Goal: Task Accomplishment & Management: Manage account settings

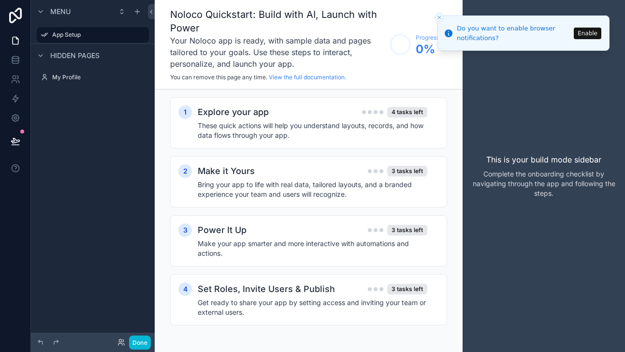
click at [94, 172] on div "Menu App Setup Hidden pages My Profile" at bounding box center [93, 170] width 124 height 340
click at [96, 173] on div "Menu App Setup Hidden pages My Profile" at bounding box center [93, 170] width 124 height 340
click at [19, 117] on icon at bounding box center [16, 118] width 10 height 10
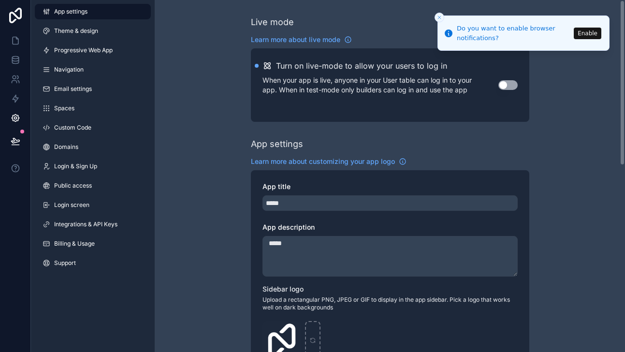
click at [440, 16] on icon "Close toast" at bounding box center [440, 18] width 6 height 6
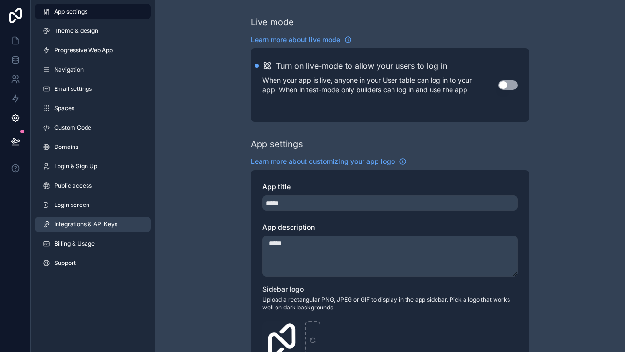
click at [88, 229] on link "Integrations & API Keys" at bounding box center [93, 224] width 116 height 15
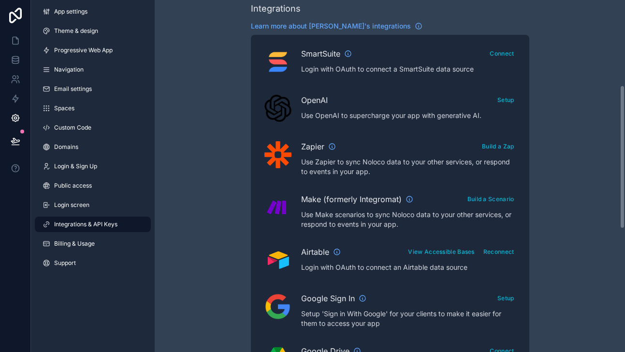
scroll to position [221, 0]
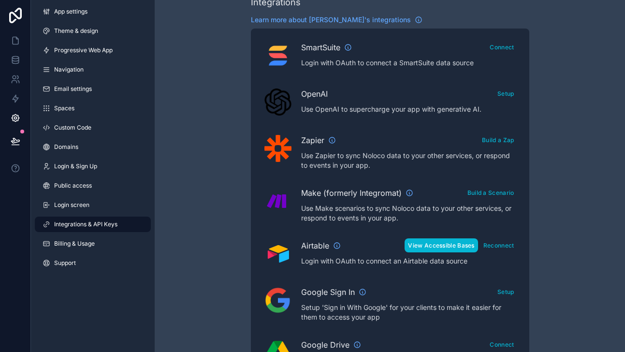
click at [466, 246] on button "View Accessible Bases" at bounding box center [441, 245] width 73 height 14
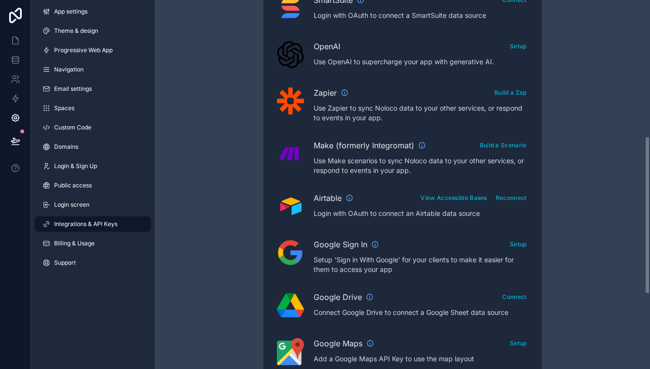
scroll to position [319, 0]
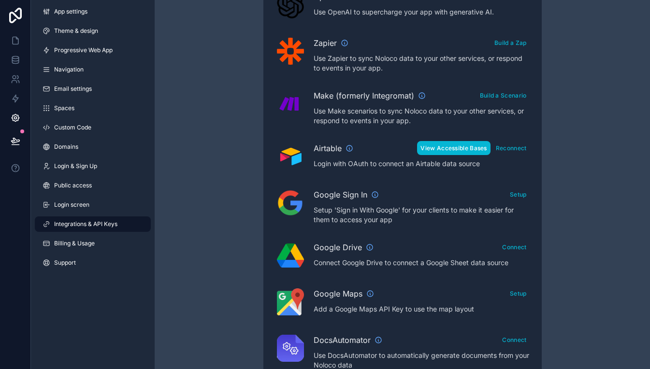
click at [471, 146] on button "View Accessible Bases" at bounding box center [453, 148] width 73 height 14
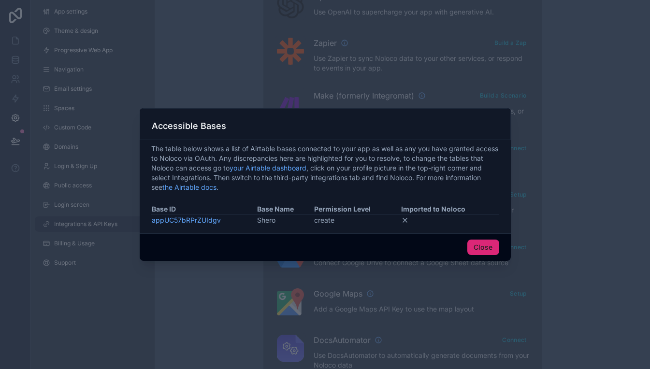
click at [482, 249] on button "Close" at bounding box center [484, 247] width 32 height 15
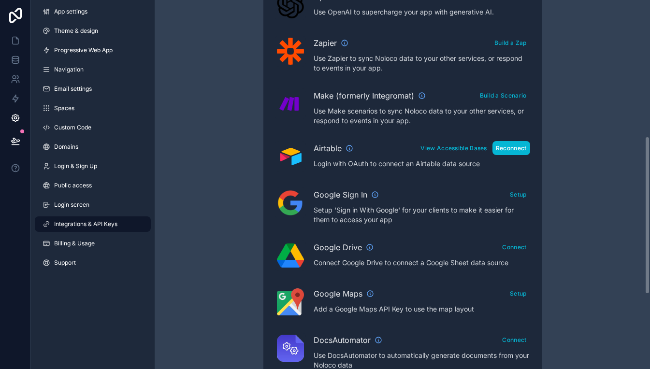
click at [513, 149] on button "Reconnect" at bounding box center [512, 148] width 38 height 14
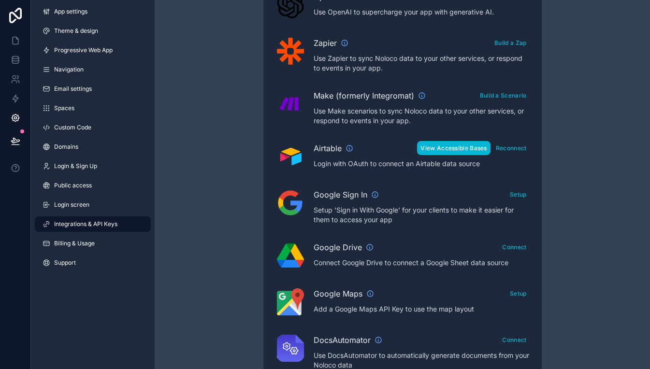
click at [457, 151] on button "View Accessible Bases" at bounding box center [453, 148] width 73 height 14
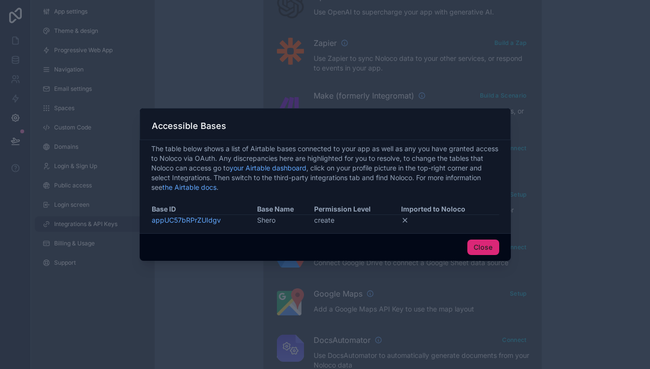
click at [490, 248] on button "Close" at bounding box center [484, 247] width 32 height 15
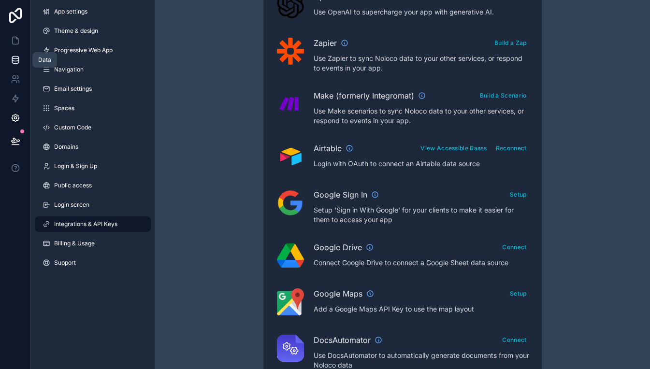
click at [17, 58] on icon at bounding box center [15, 58] width 6 height 2
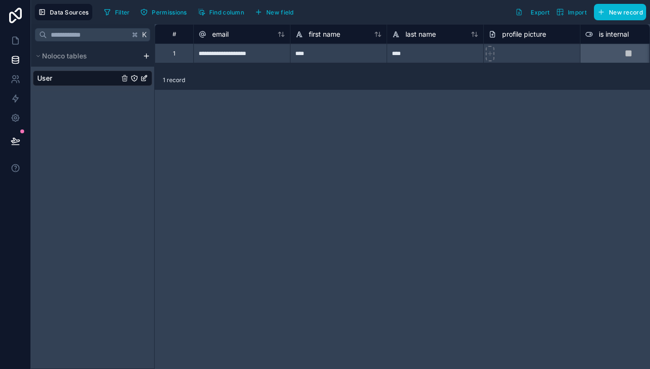
click at [121, 156] on div "K Noloco tables User" at bounding box center [93, 196] width 124 height 345
click at [147, 55] on html "**********" at bounding box center [325, 184] width 650 height 369
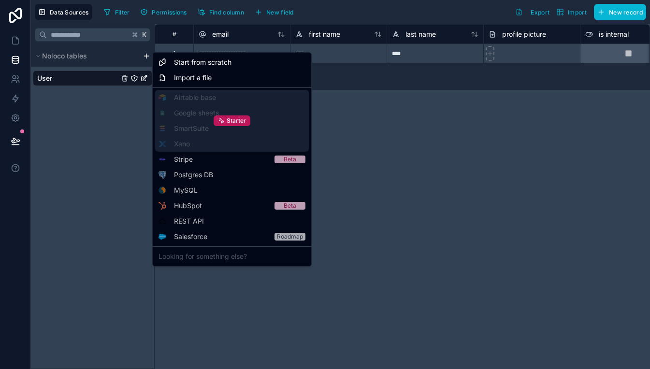
click at [210, 98] on div "Starter" at bounding box center [232, 121] width 155 height 62
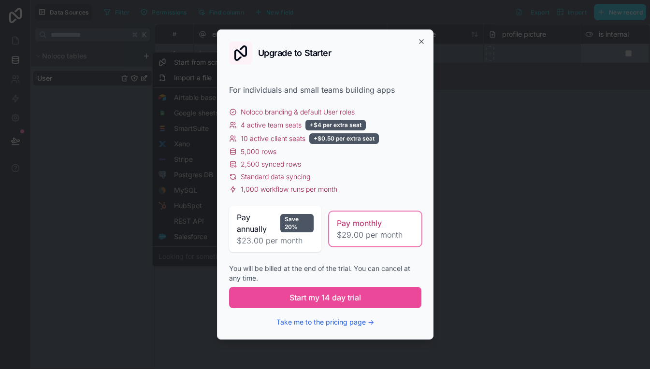
drag, startPoint x: 306, startPoint y: 164, endPoint x: 246, endPoint y: 164, distance: 59.5
click at [246, 164] on div "2,500 synced rows" at bounding box center [325, 165] width 192 height 10
drag, startPoint x: 242, startPoint y: 164, endPoint x: 301, endPoint y: 166, distance: 59.0
click at [301, 166] on div "2,500 synced rows" at bounding box center [325, 165] width 192 height 10
drag, startPoint x: 241, startPoint y: 191, endPoint x: 343, endPoint y: 191, distance: 102.5
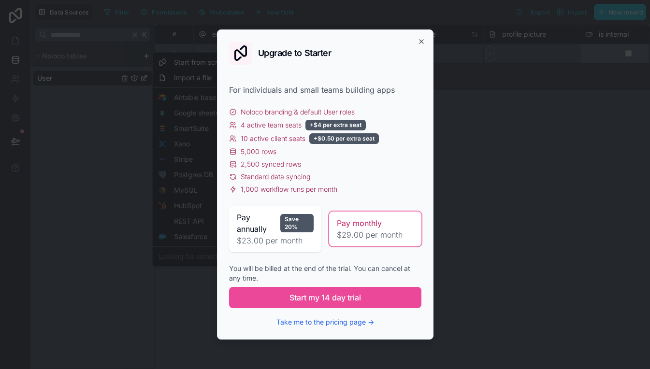
click at [339, 191] on div "1,000 workflow runs per month" at bounding box center [325, 190] width 192 height 10
click at [338, 195] on div "For individuals and small teams building apps Noloco branding & default User ro…" at bounding box center [325, 206] width 192 height 244
click at [311, 108] on span "Noloco branding & default User roles" at bounding box center [298, 112] width 114 height 10
drag, startPoint x: 241, startPoint y: 138, endPoint x: 295, endPoint y: 139, distance: 54.2
click at [295, 139] on span "10 active client seats" at bounding box center [273, 139] width 65 height 10
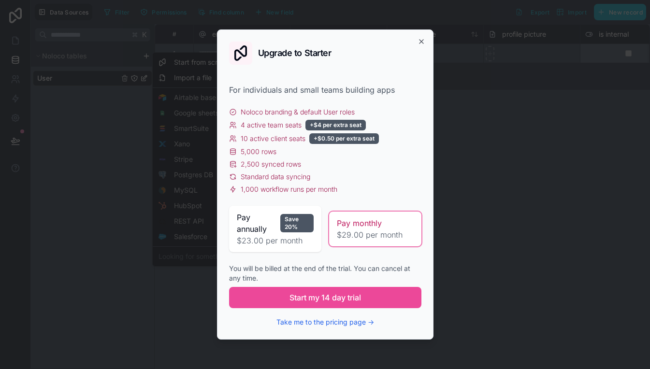
drag, startPoint x: 298, startPoint y: 139, endPoint x: 268, endPoint y: 139, distance: 29.5
click at [268, 139] on span "10 active client seats" at bounding box center [273, 139] width 65 height 10
click at [245, 125] on span "4 active team seats" at bounding box center [271, 125] width 61 height 10
click at [420, 41] on icon "button" at bounding box center [422, 42] width 8 height 8
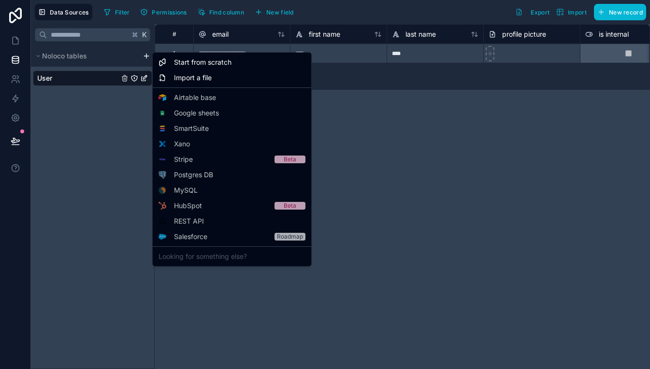
click at [419, 194] on html "**********" at bounding box center [325, 184] width 650 height 369
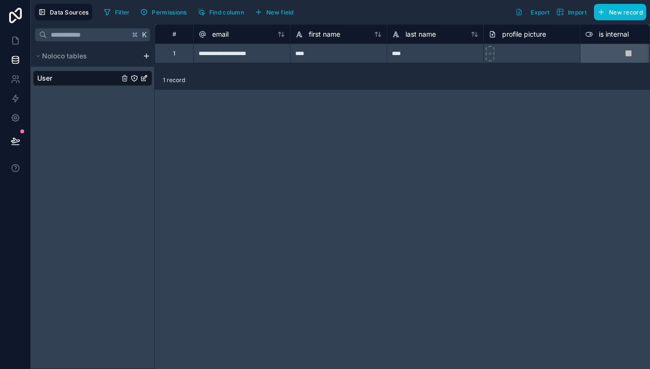
click at [98, 192] on div "K Noloco tables User" at bounding box center [93, 196] width 124 height 345
click at [102, 195] on div "K Noloco tables User" at bounding box center [93, 196] width 124 height 345
click at [102, 198] on div "K Noloco tables User" at bounding box center [93, 196] width 124 height 345
click at [97, 202] on div "K Noloco tables User" at bounding box center [93, 196] width 124 height 345
click at [103, 234] on div "K Noloco tables User" at bounding box center [93, 196] width 124 height 345
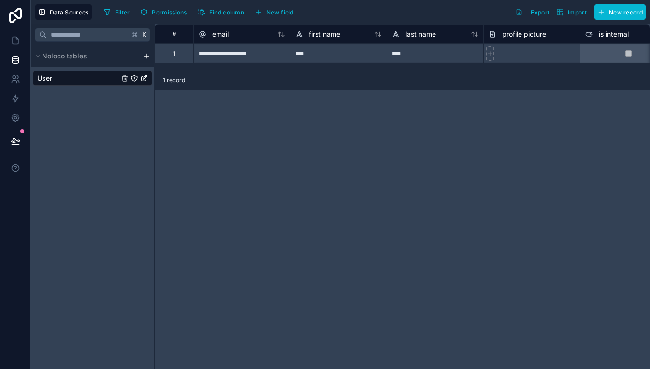
click at [101, 230] on div "K Noloco tables User" at bounding box center [93, 196] width 124 height 345
